Goal: Information Seeking & Learning: Learn about a topic

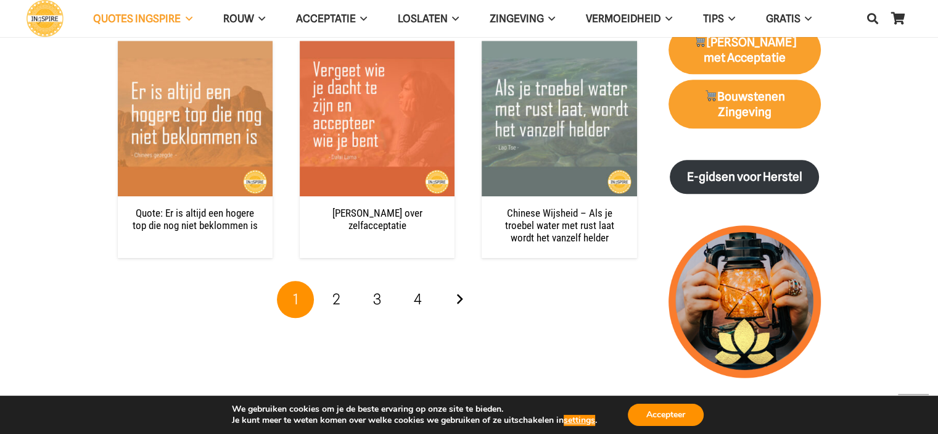
scroll to position [1336, 0]
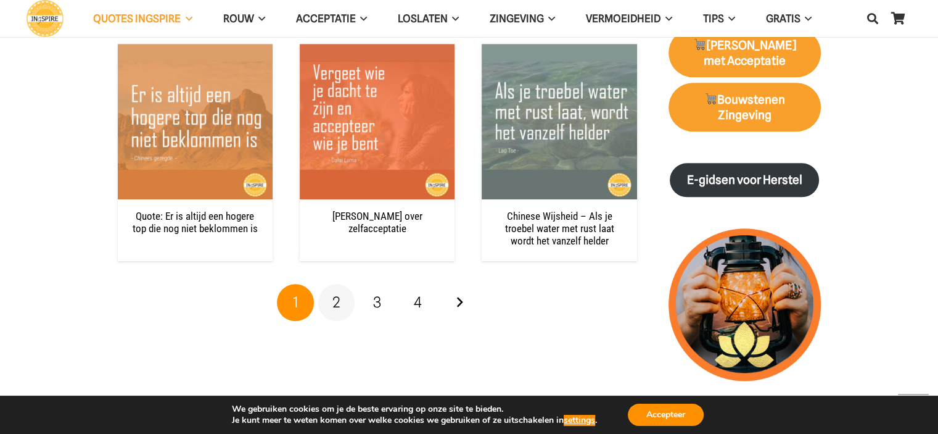
click at [337, 293] on span "2" at bounding box center [336, 302] width 8 height 18
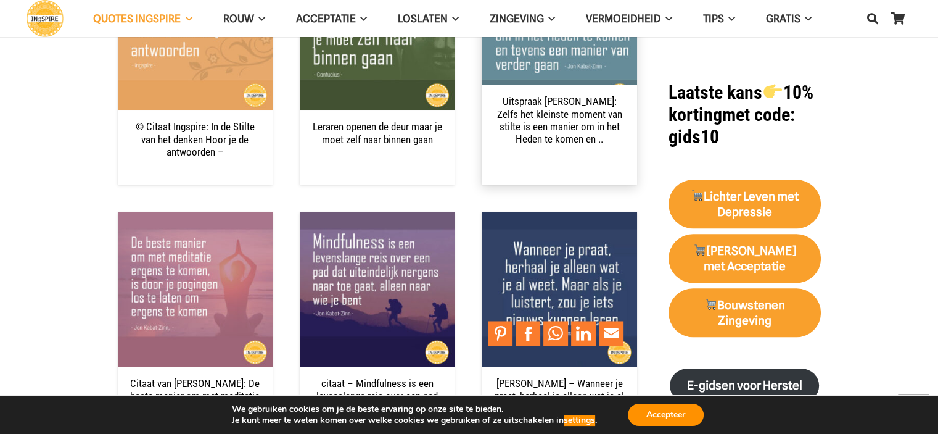
scroll to position [1233, 0]
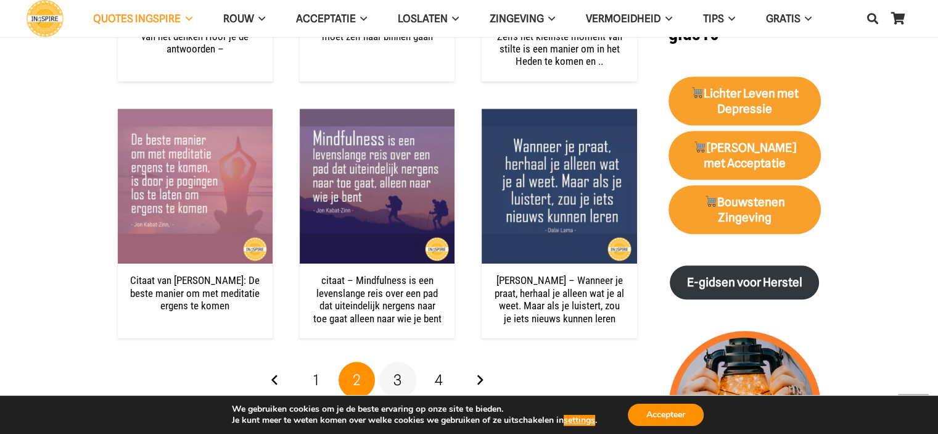
click at [398, 371] on span "3" at bounding box center [397, 380] width 8 height 18
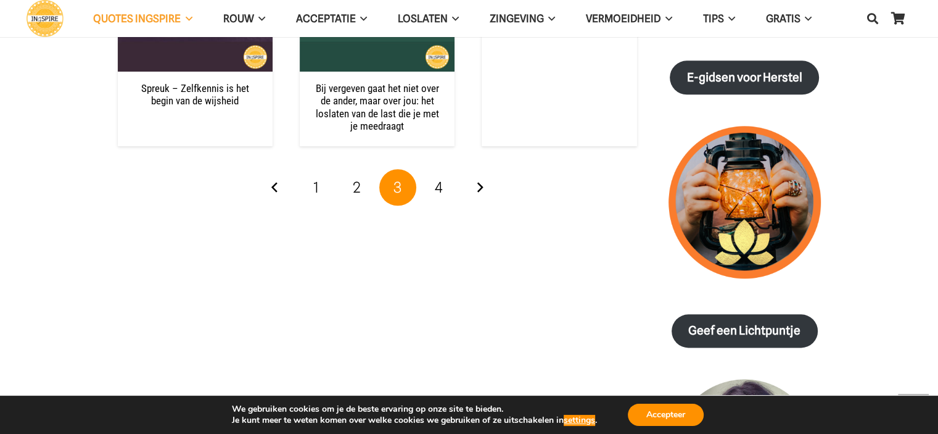
scroll to position [1439, 0]
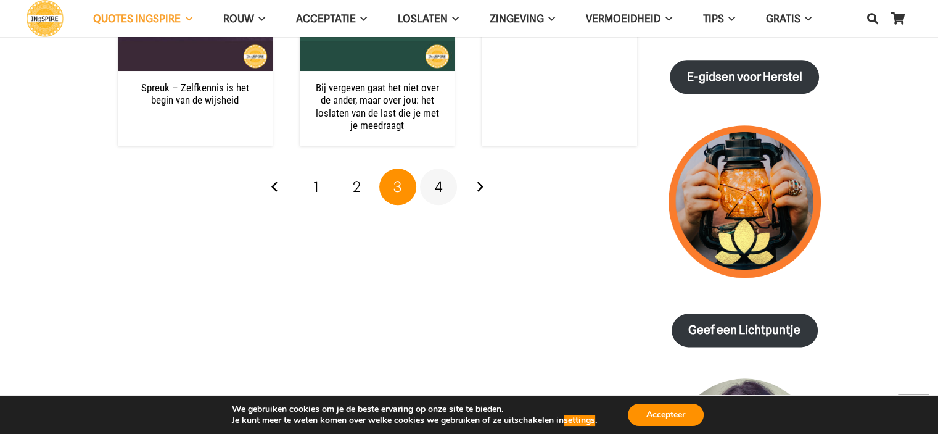
click at [439, 178] on span "4" at bounding box center [439, 187] width 8 height 18
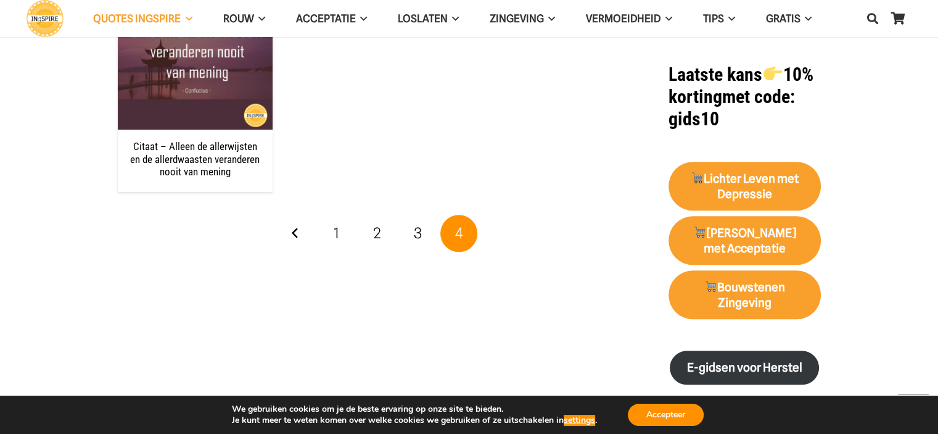
scroll to position [1233, 0]
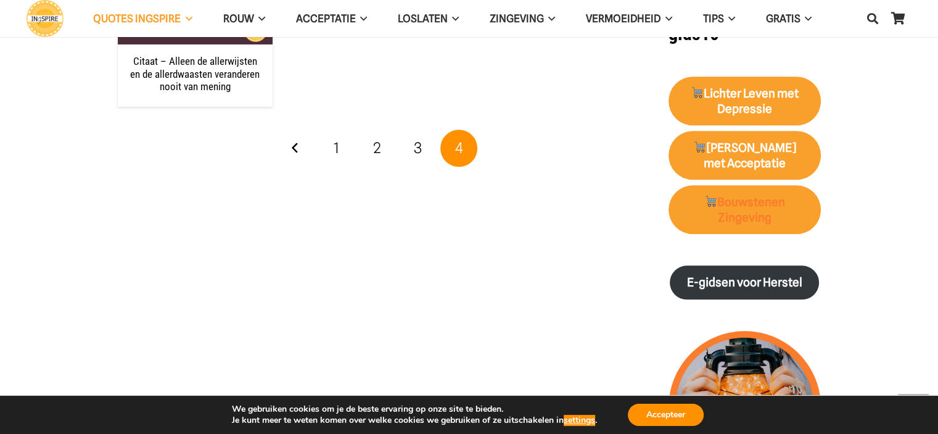
click at [754, 195] on strong "Bouwstenen Zingeving" at bounding box center [744, 210] width 81 height 30
